Goal: Information Seeking & Learning: Learn about a topic

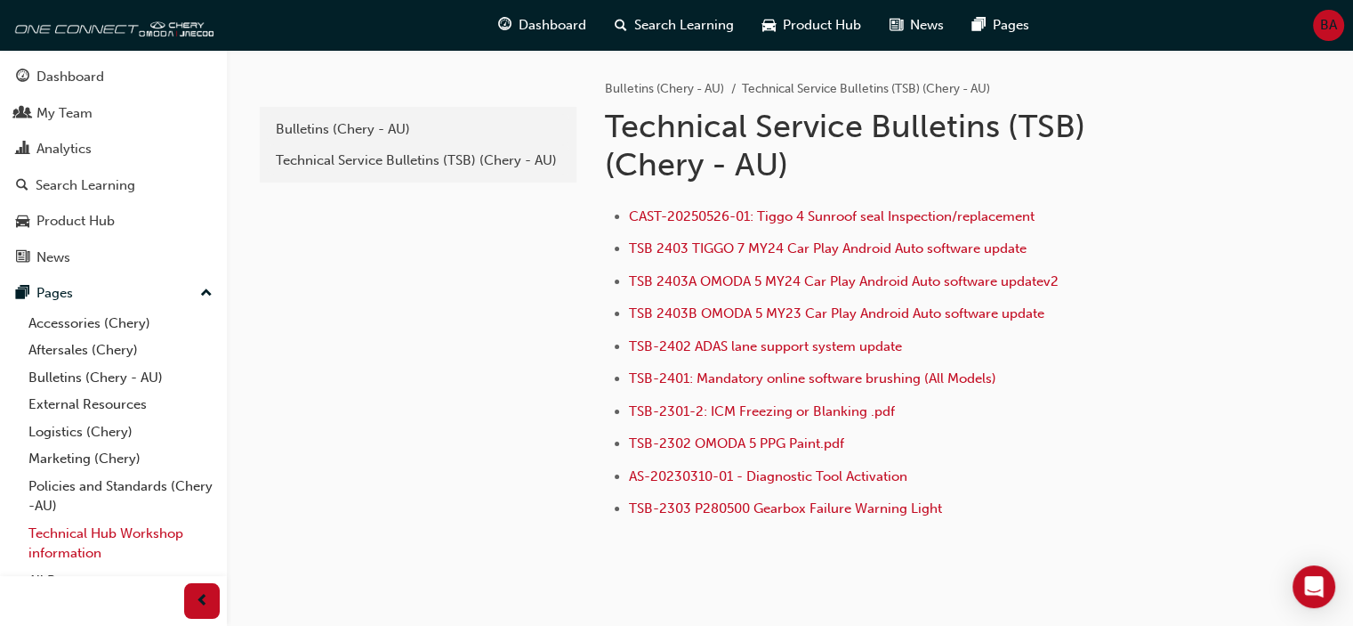
scroll to position [20, 0]
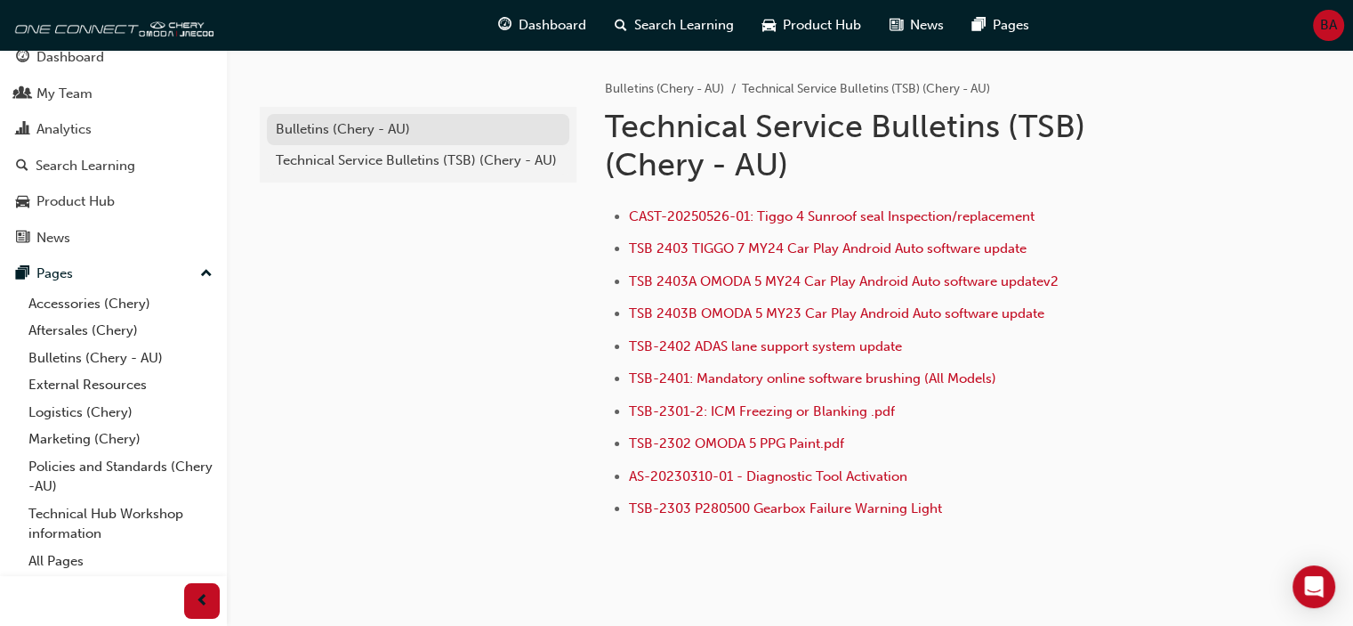
click at [416, 140] on link "Bulletins (Chery - AU)" at bounding box center [418, 129] width 303 height 31
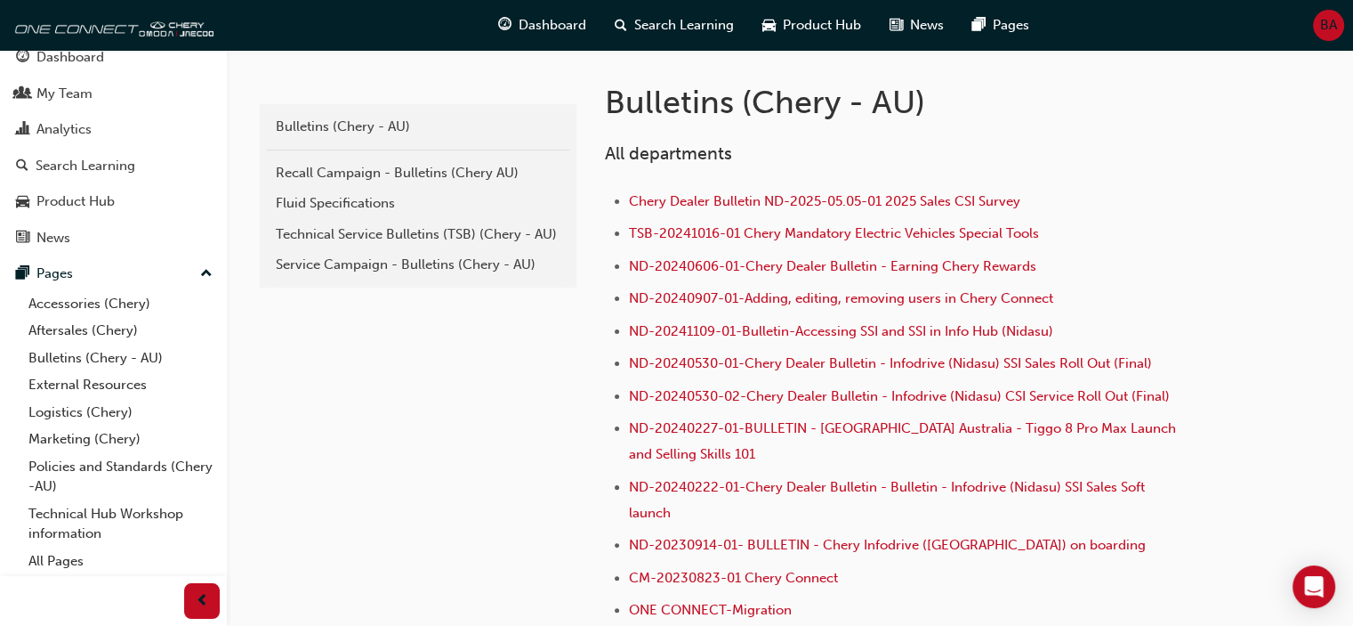
scroll to position [359, 0]
click at [371, 164] on div "Recall Campaign - Bulletins (Chery AU)" at bounding box center [418, 172] width 285 height 20
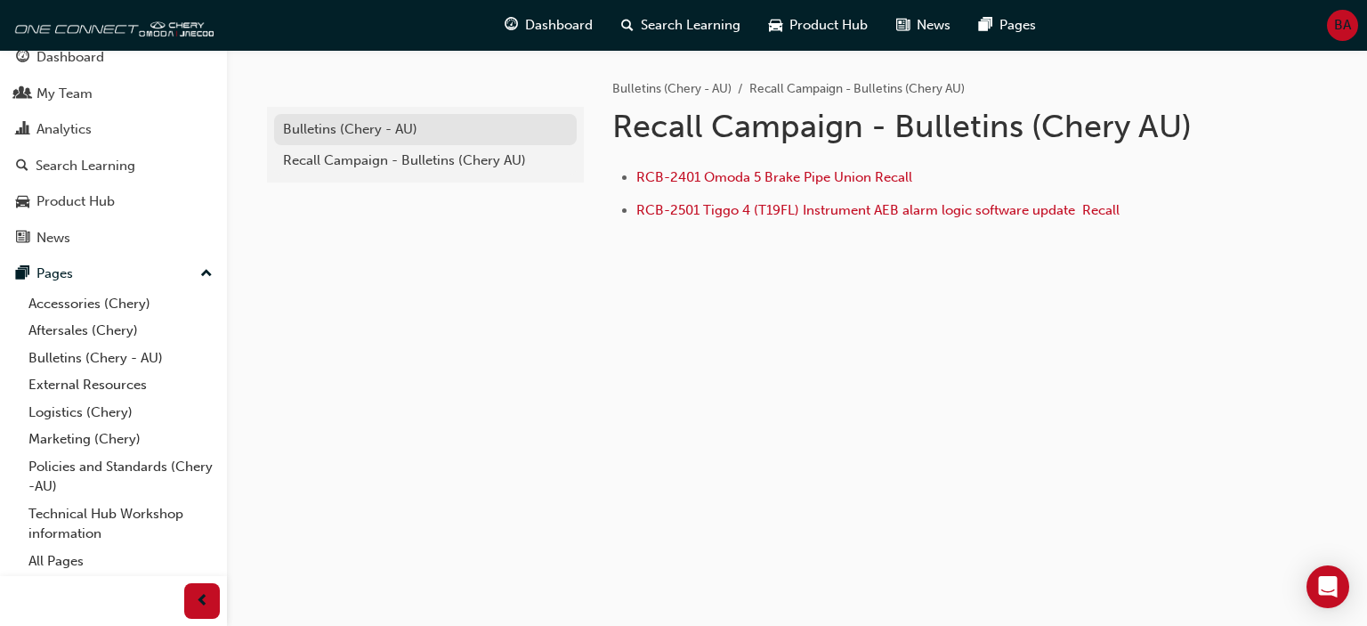
click at [383, 128] on div "Bulletins (Chery - AU)" at bounding box center [425, 129] width 285 height 20
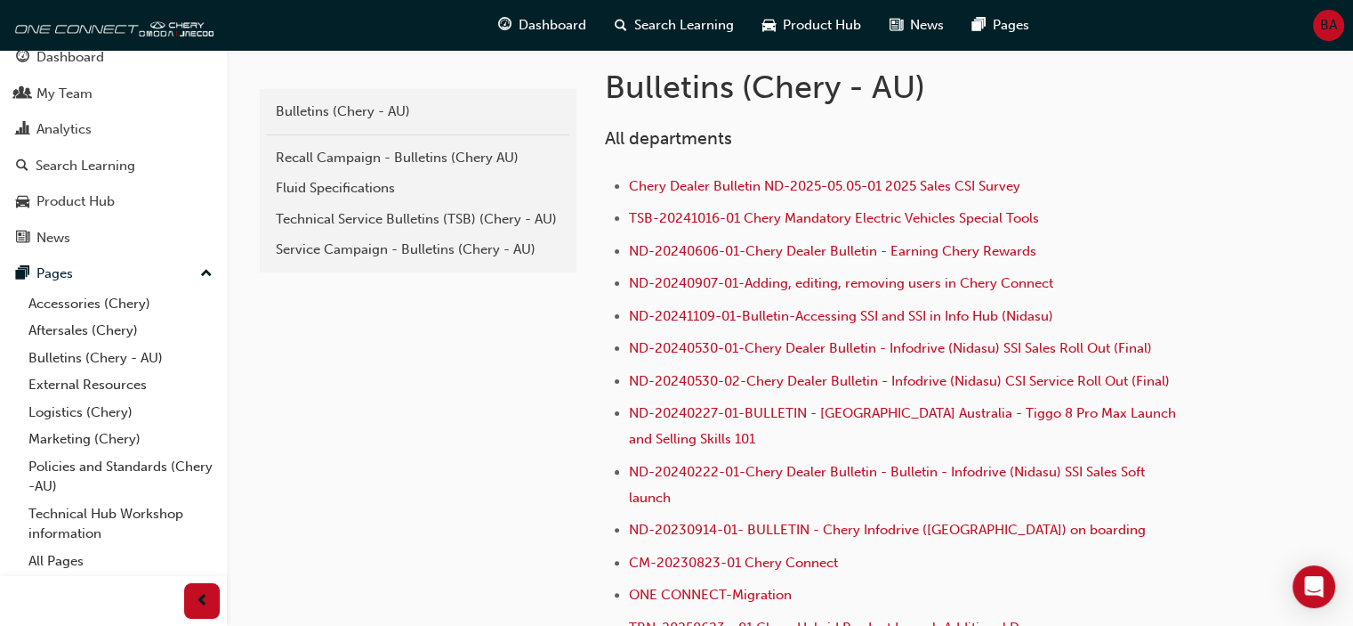
scroll to position [366, 0]
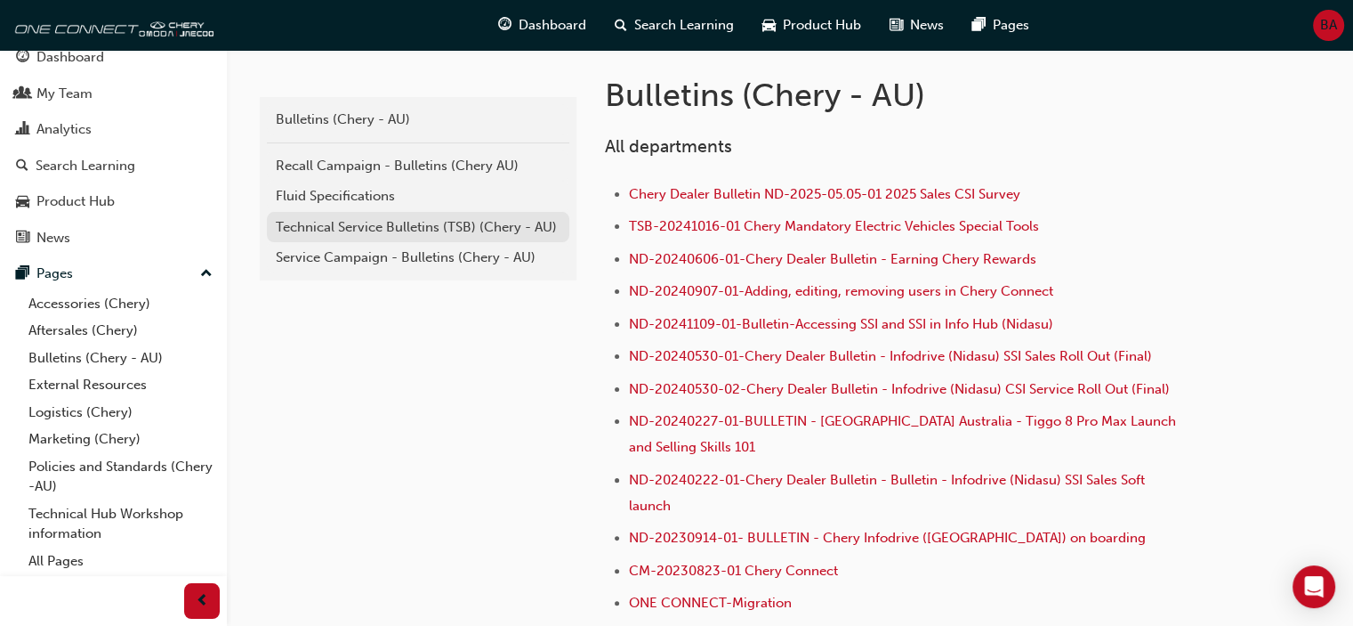
click at [451, 221] on div "Technical Service Bulletins (TSB) (Chery - AU)" at bounding box center [418, 227] width 285 height 20
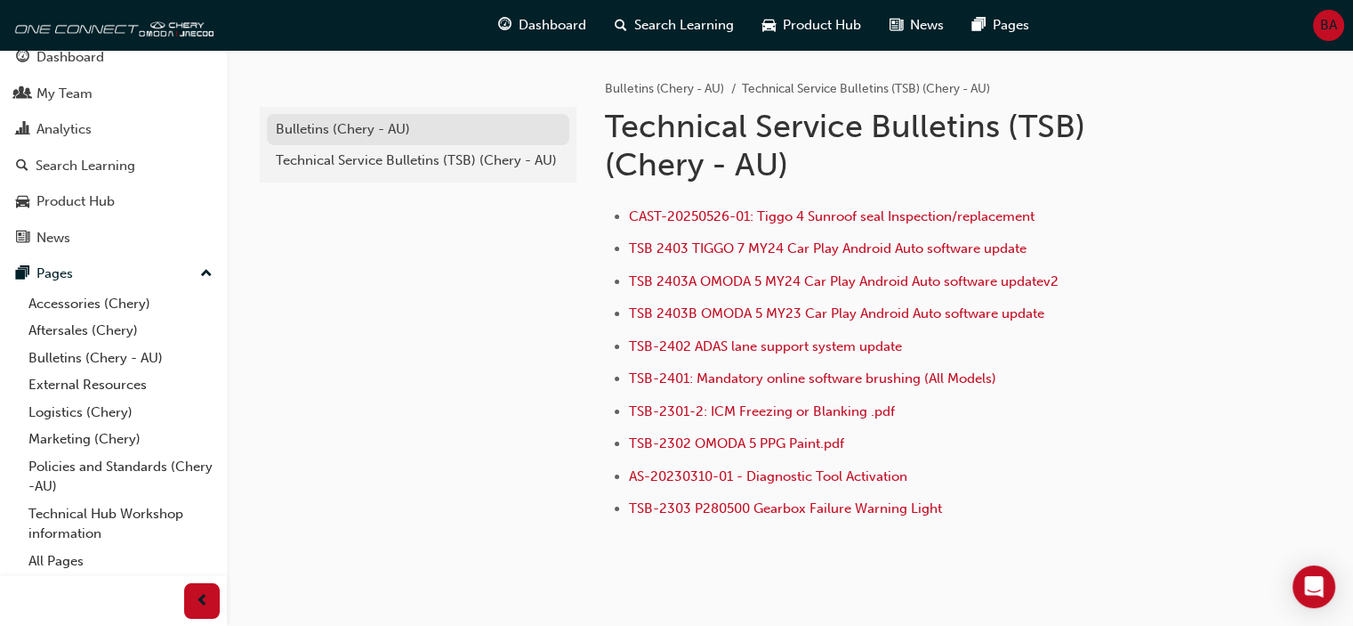
click at [408, 127] on div "Bulletins (Chery - AU)" at bounding box center [418, 129] width 285 height 20
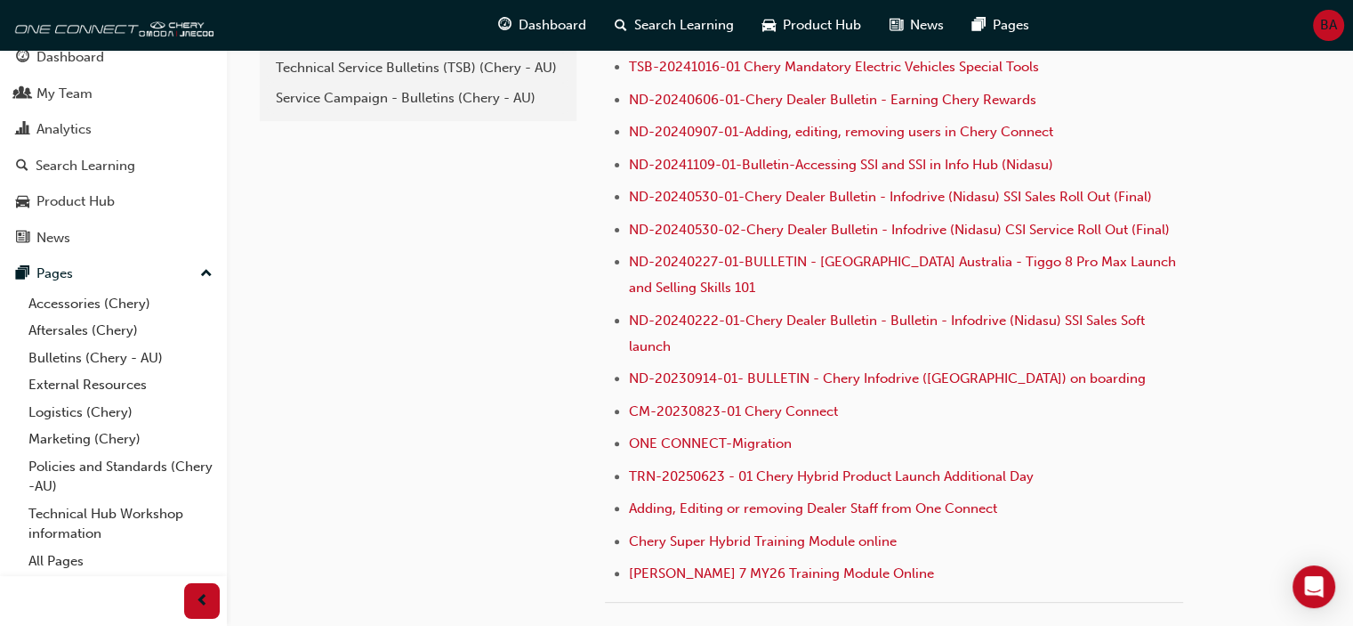
scroll to position [530, 0]
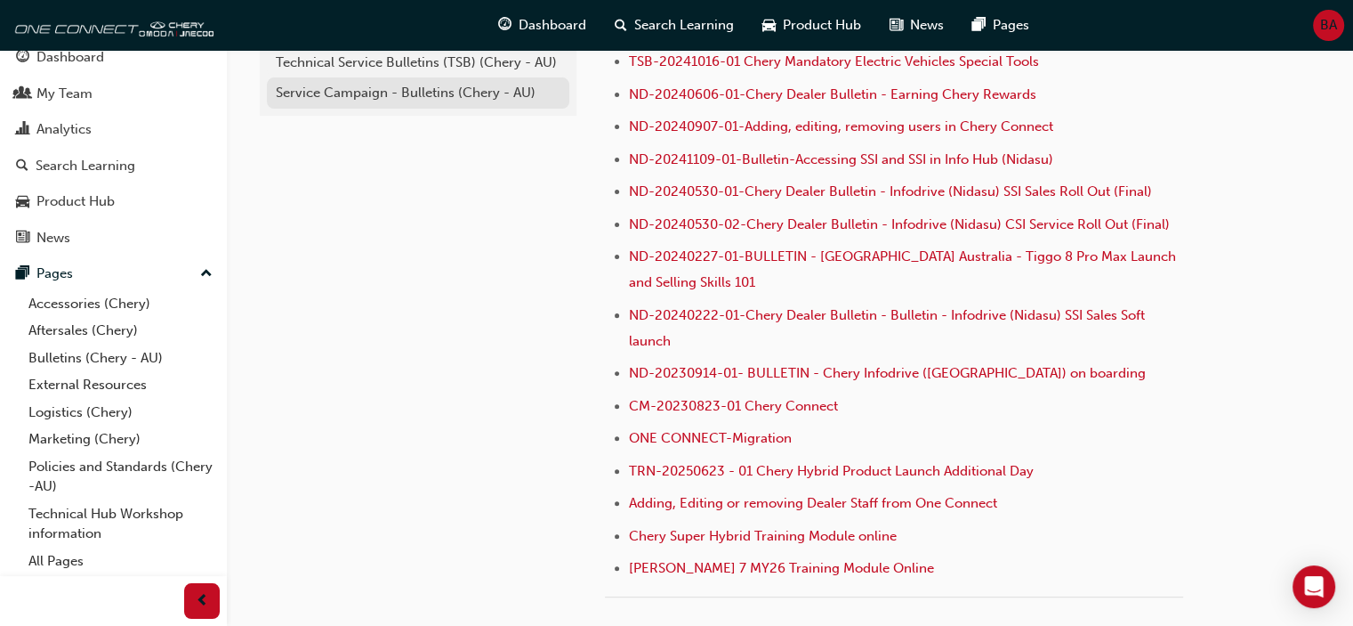
click at [367, 94] on div "Service Campaign - Bulletins (Chery - AU)" at bounding box center [418, 93] width 285 height 20
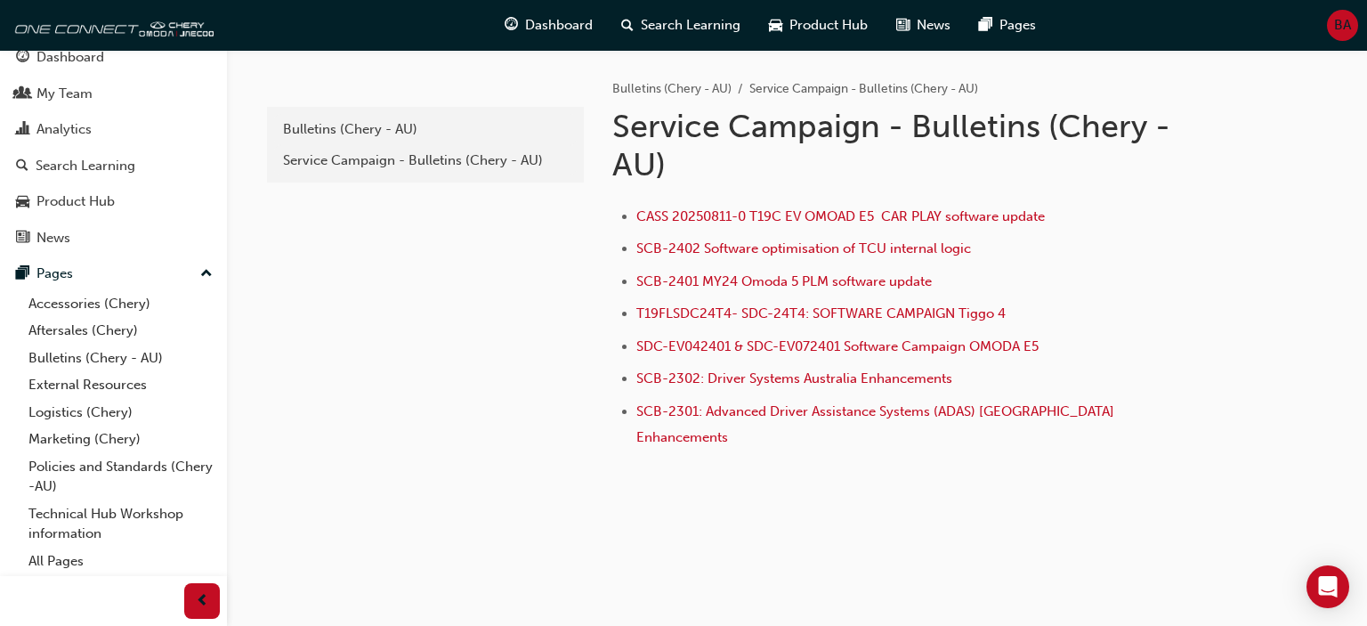
click at [1341, 20] on span "BA" at bounding box center [1342, 25] width 17 height 20
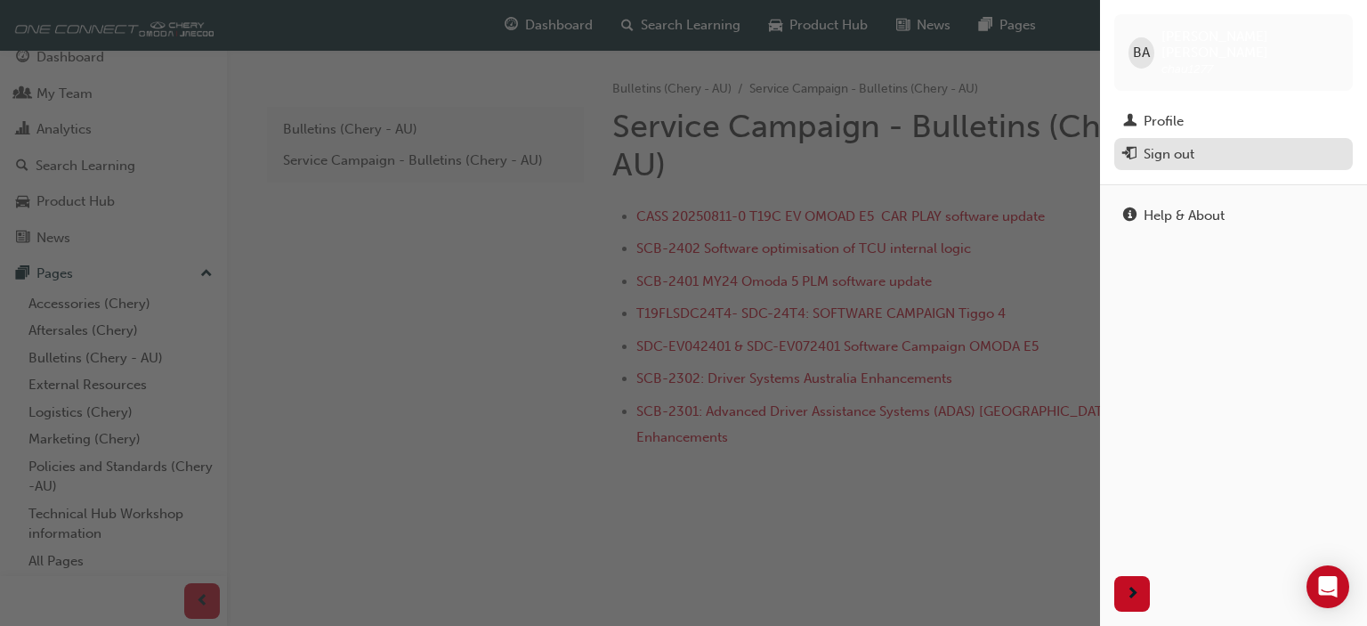
click at [1218, 143] on div "Sign out" at bounding box center [1233, 154] width 221 height 22
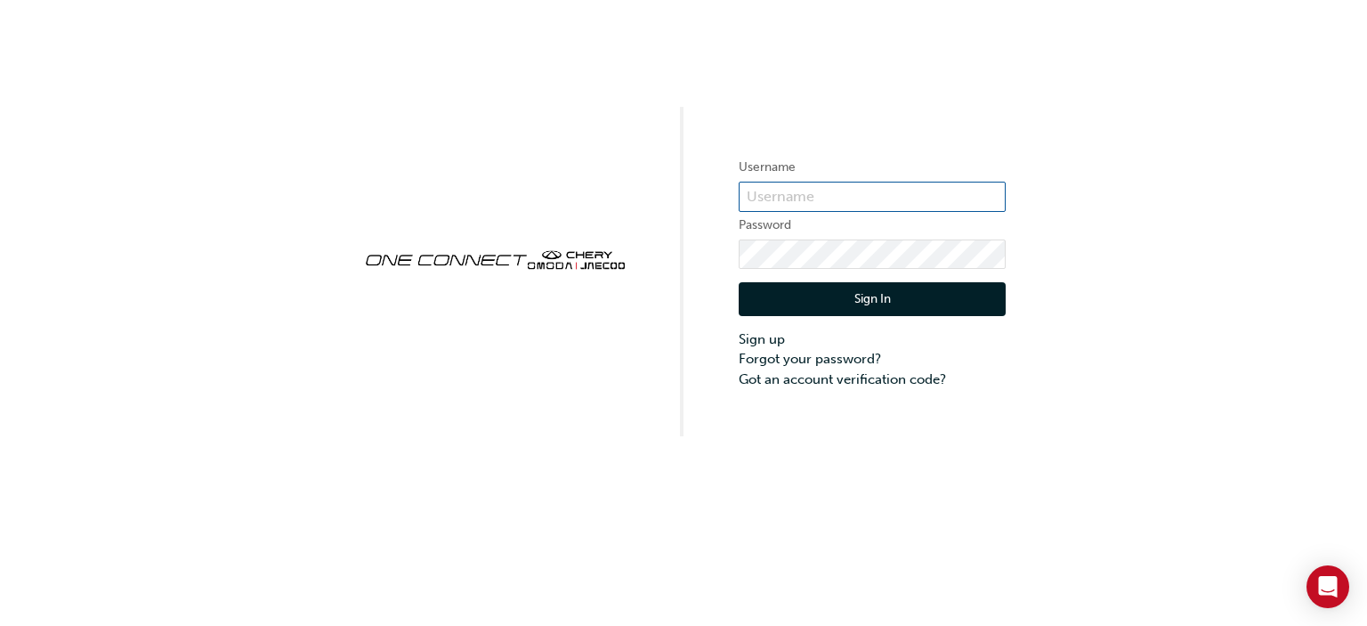
type input "CHAU1277"
click at [896, 296] on button "Sign In" at bounding box center [872, 299] width 267 height 34
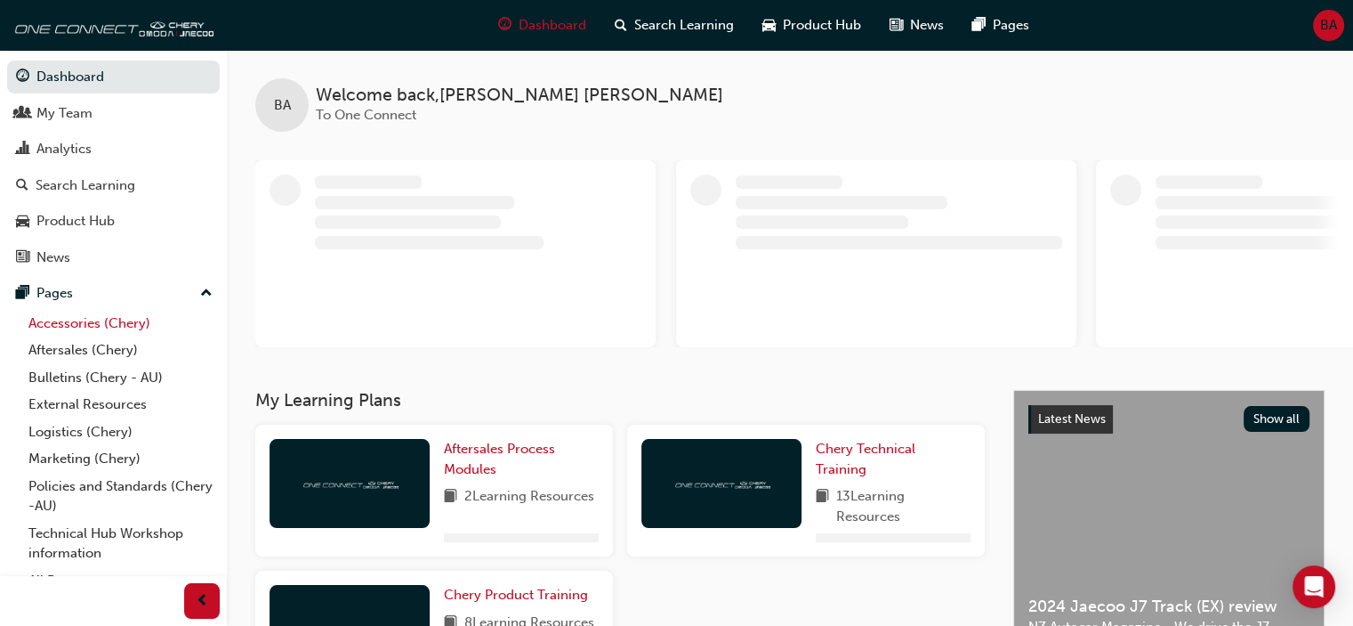
scroll to position [20, 0]
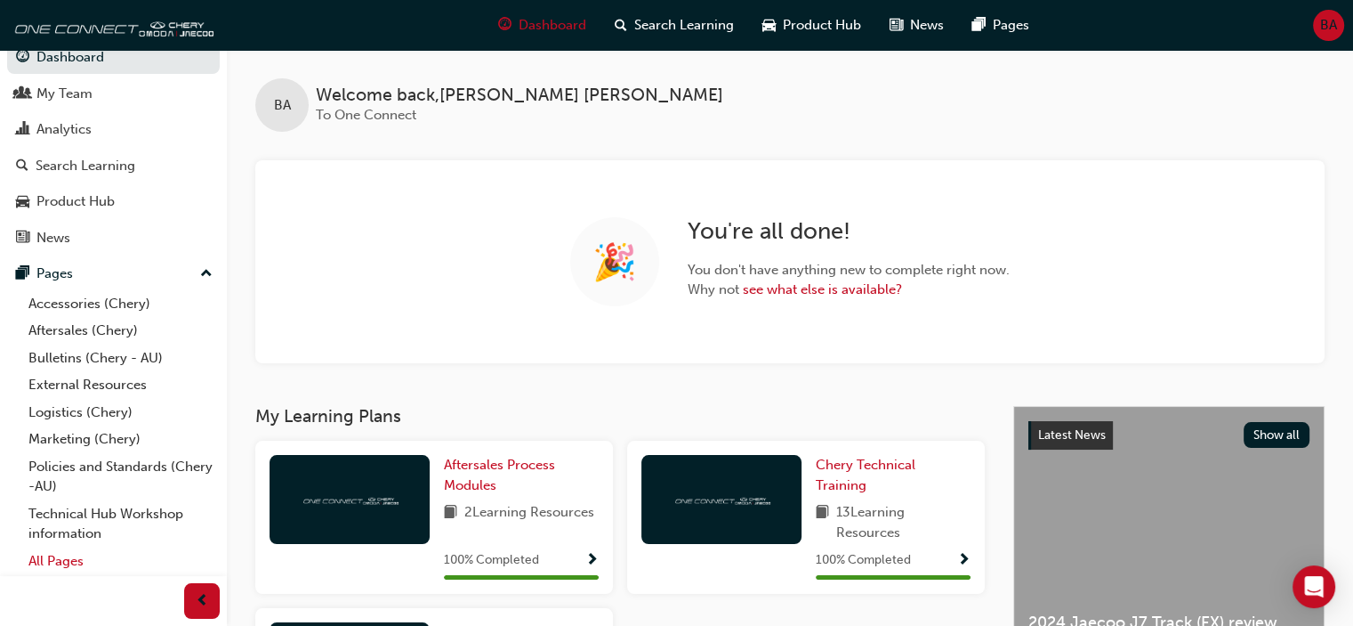
click at [68, 563] on link "All Pages" at bounding box center [120, 561] width 198 height 28
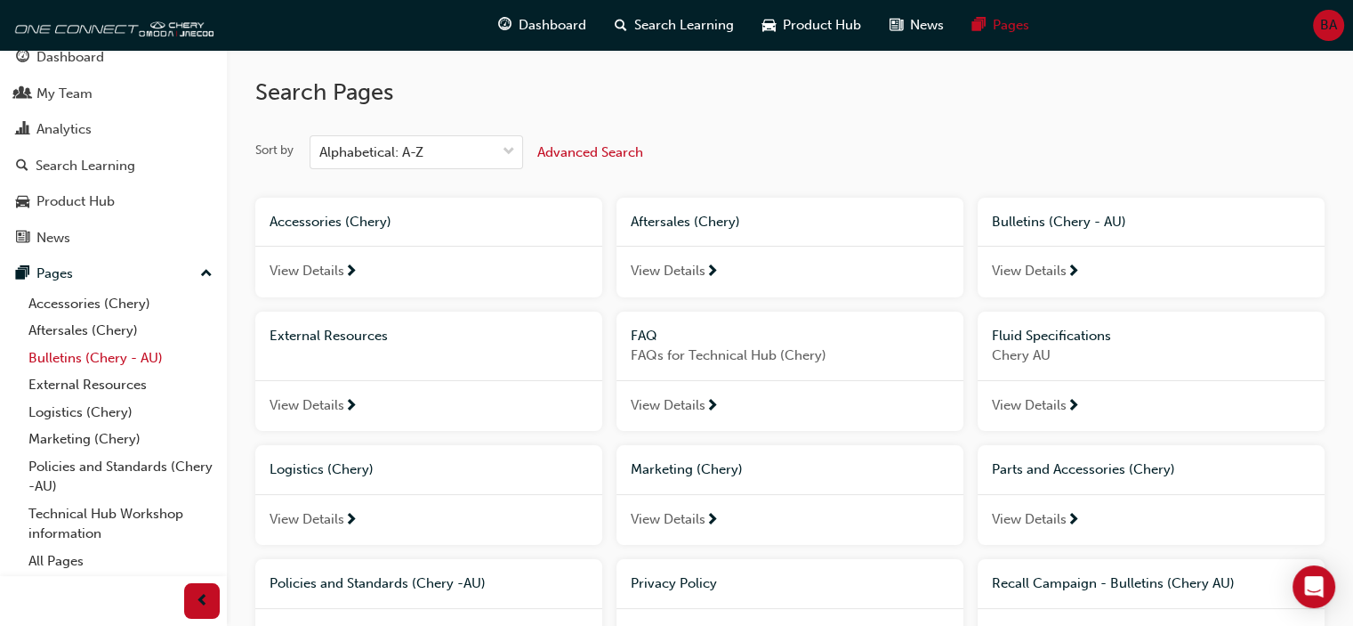
click at [86, 359] on link "Bulletins (Chery - AU)" at bounding box center [120, 358] width 198 height 28
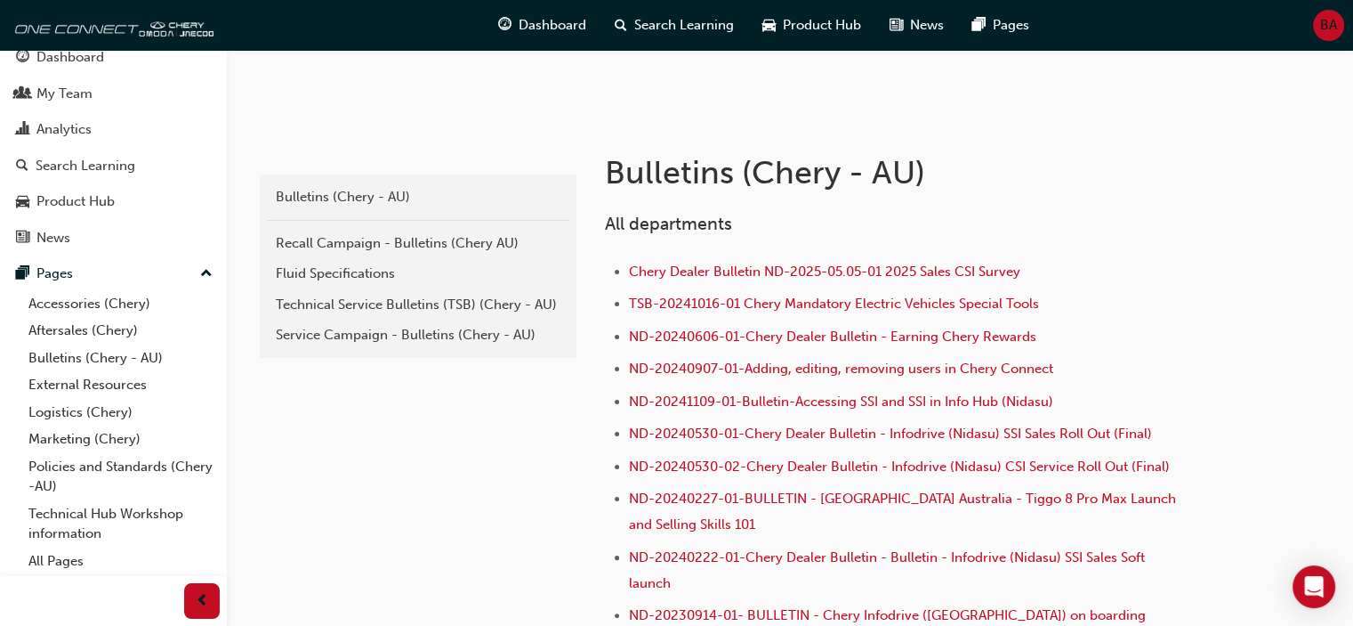
scroll to position [304, 0]
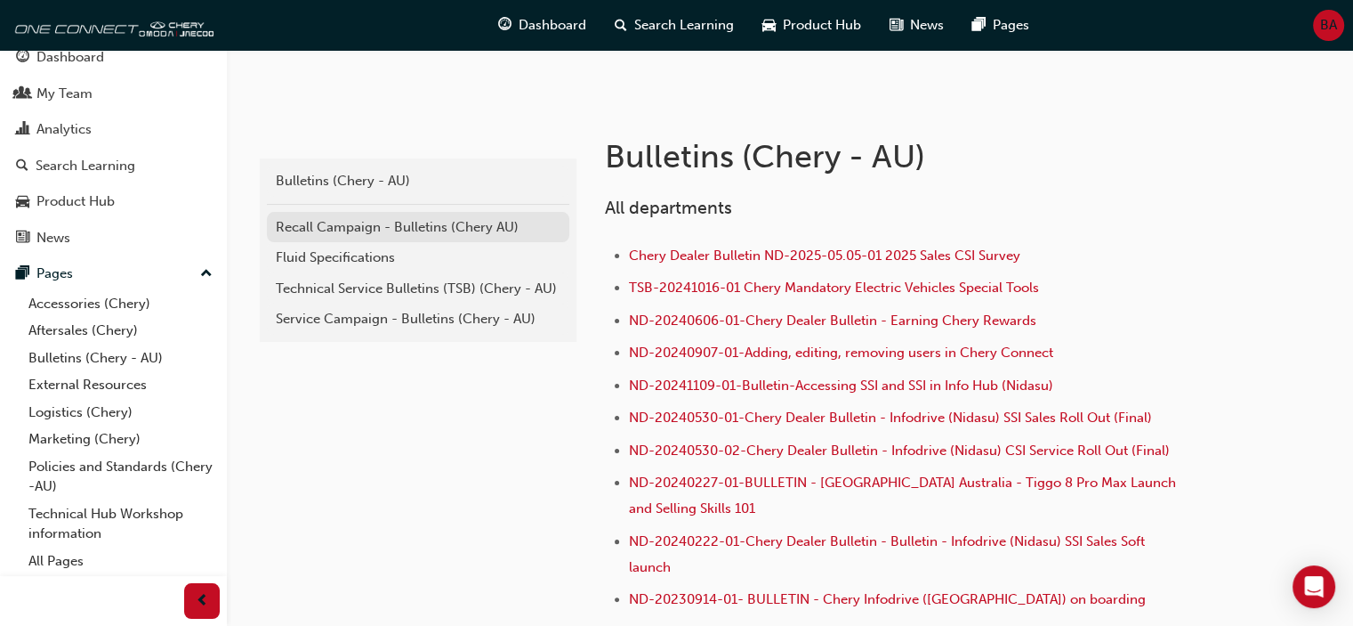
click at [391, 230] on div "Recall Campaign - Bulletins (Chery AU)" at bounding box center [418, 227] width 285 height 20
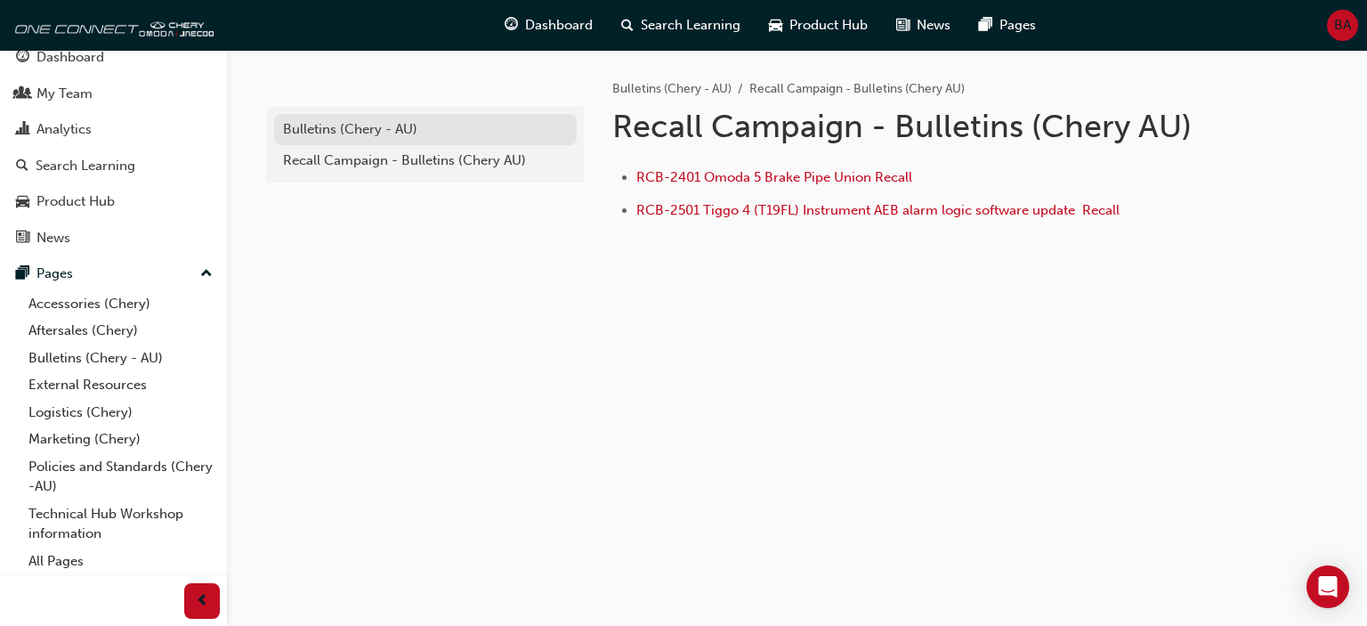
click at [398, 138] on div "Bulletins (Chery - AU)" at bounding box center [425, 129] width 285 height 20
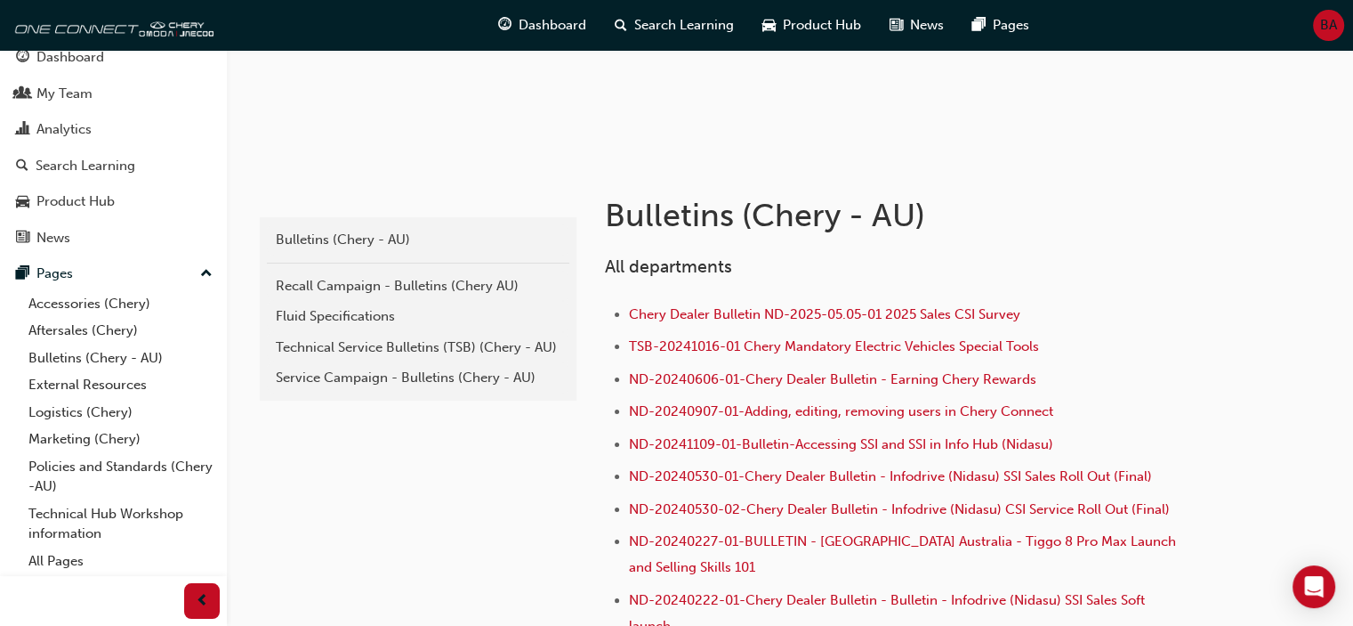
scroll to position [242, 0]
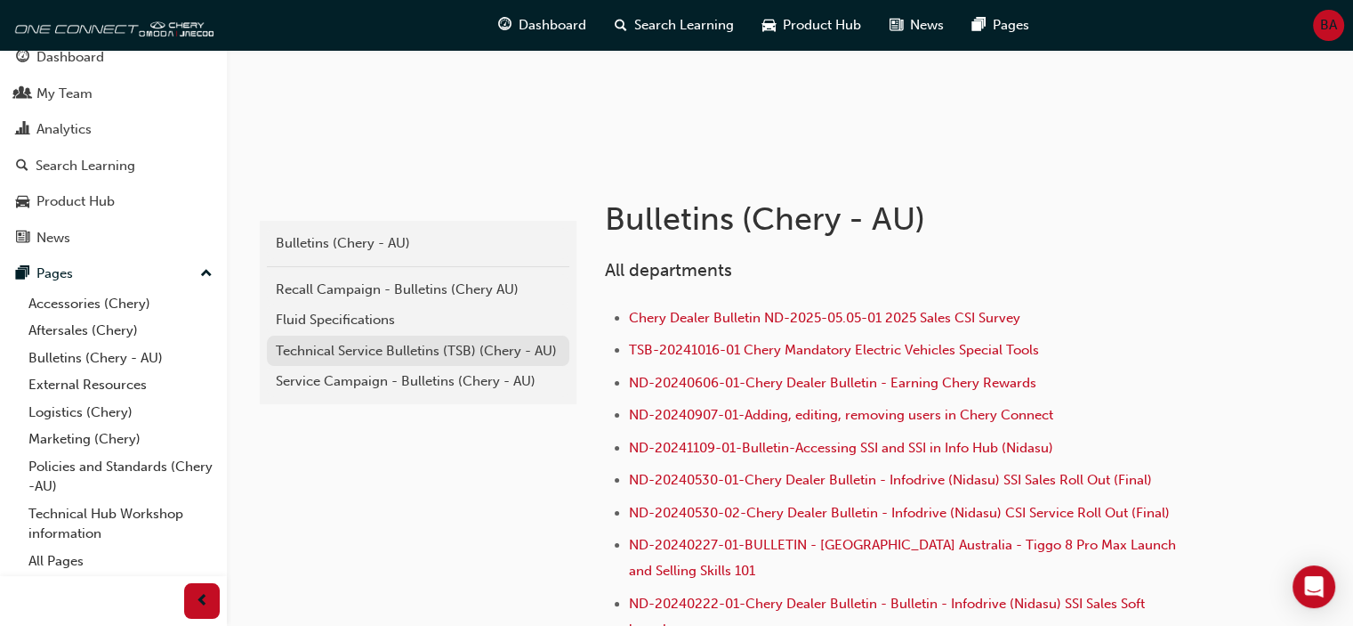
click at [390, 353] on div "Technical Service Bulletins (TSB) (Chery - AU)" at bounding box center [418, 351] width 285 height 20
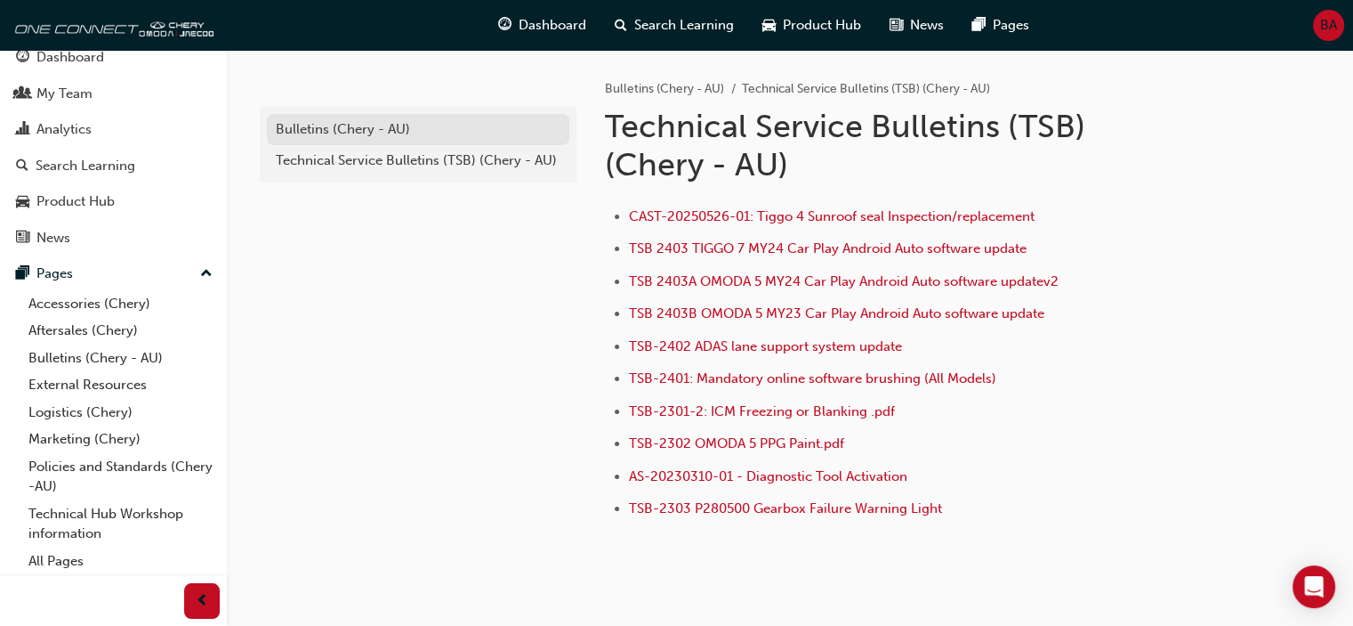
click at [343, 114] on link "Bulletins (Chery - AU)" at bounding box center [418, 129] width 303 height 31
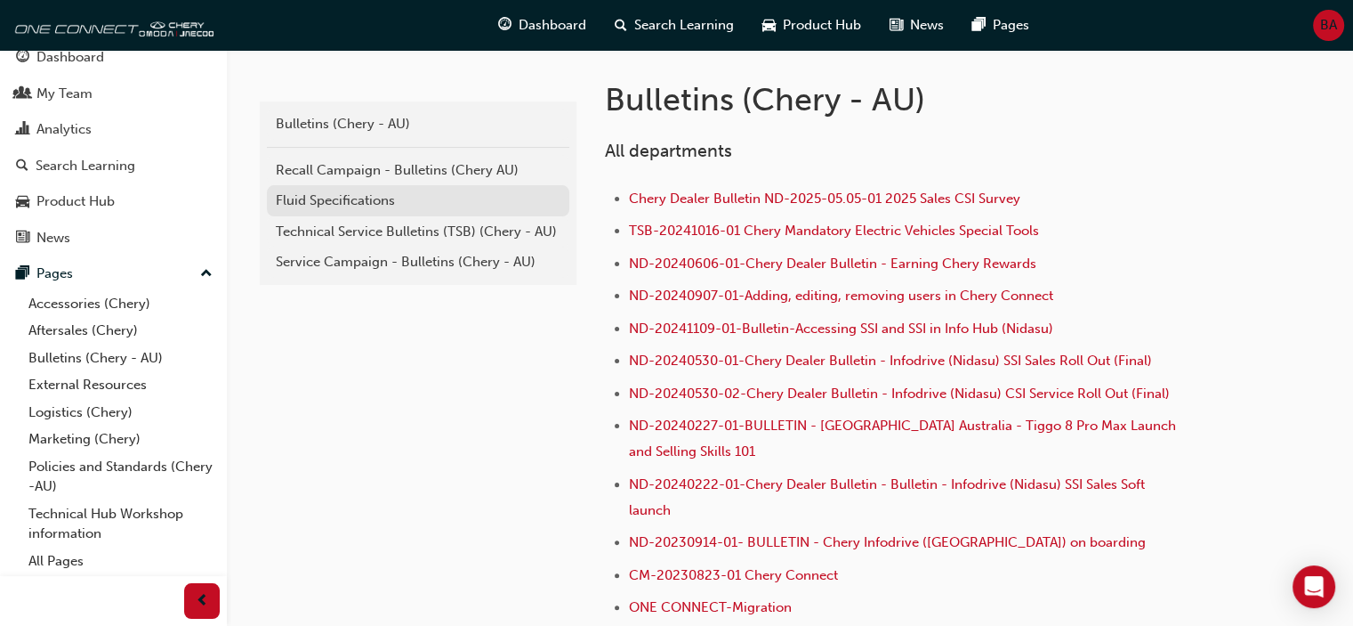
scroll to position [362, 0]
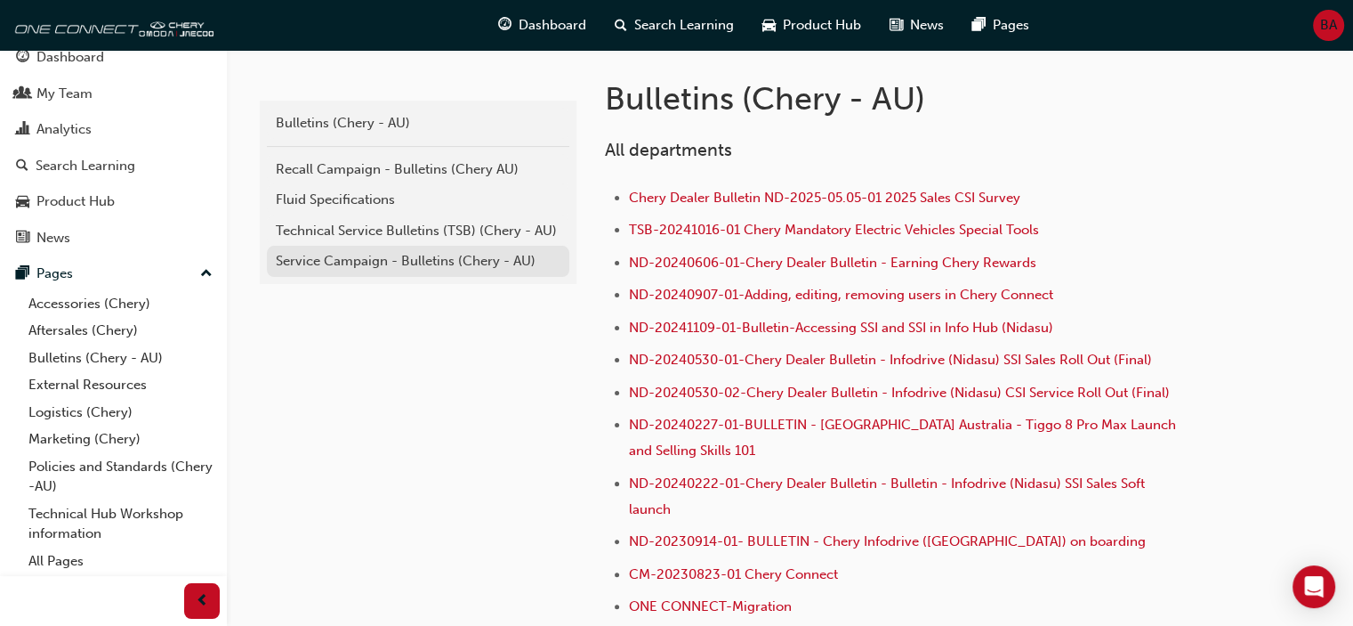
click at [418, 266] on div "Service Campaign - Bulletins (Chery - AU)" at bounding box center [418, 261] width 285 height 20
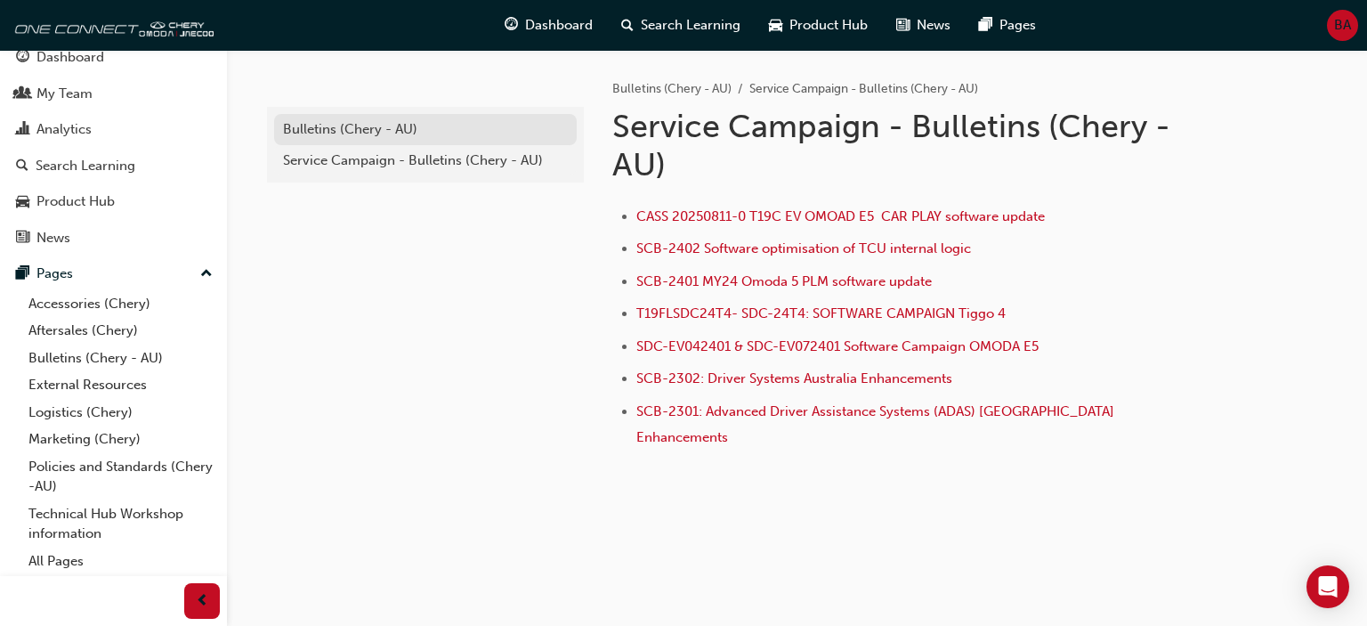
click at [388, 127] on div "Bulletins (Chery - AU)" at bounding box center [425, 129] width 285 height 20
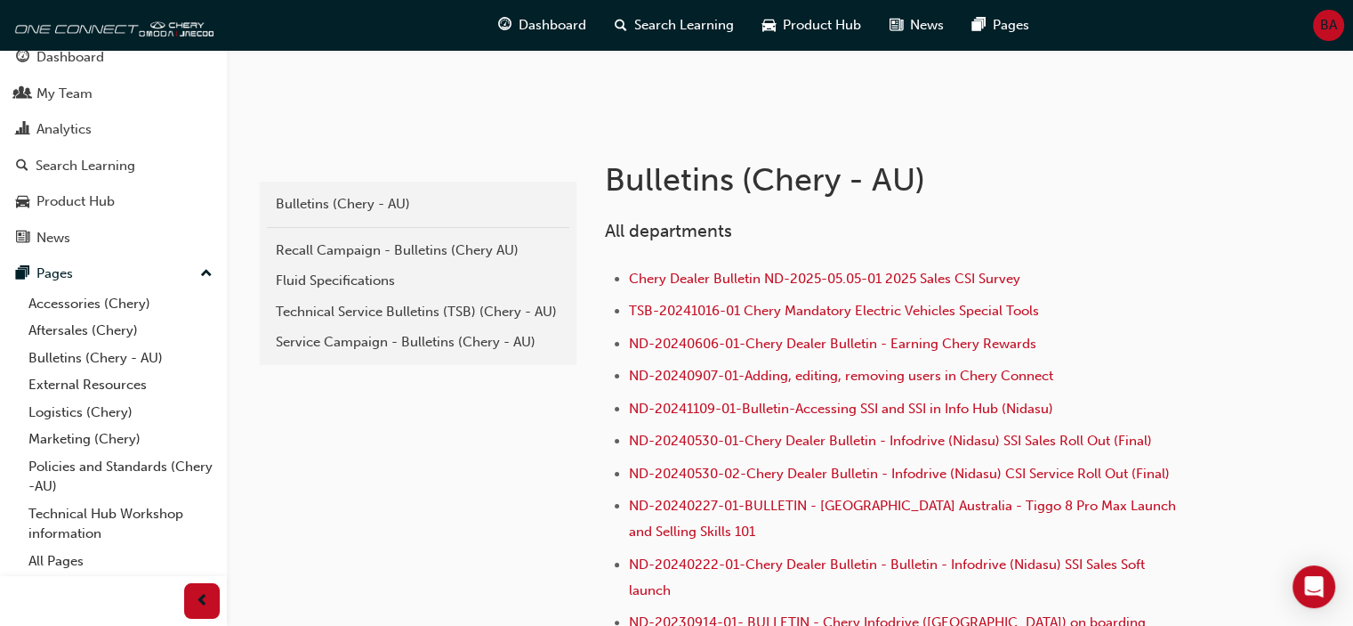
scroll to position [288, 0]
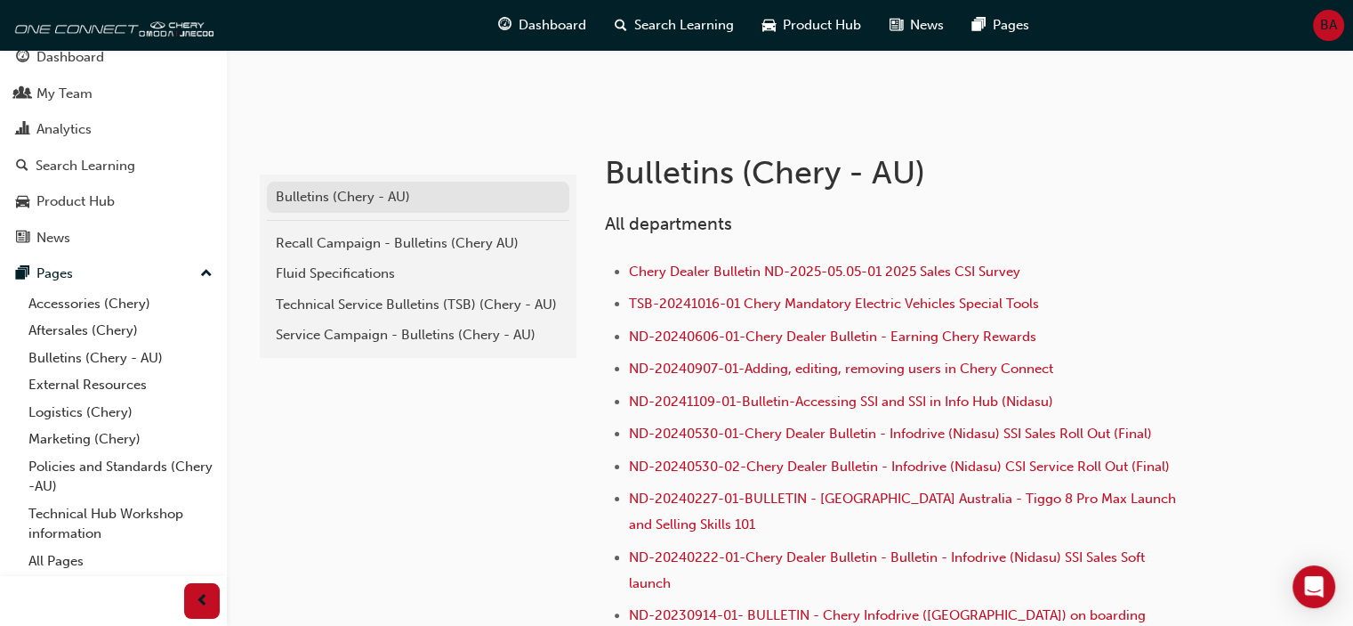
click at [364, 195] on div "Bulletins (Chery - AU)" at bounding box center [418, 197] width 285 height 20
